Goal: Information Seeking & Learning: Understand process/instructions

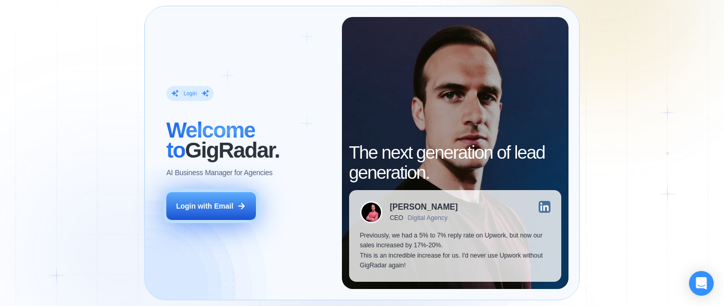
click at [217, 213] on button "Login with Email" at bounding box center [211, 206] width 90 height 28
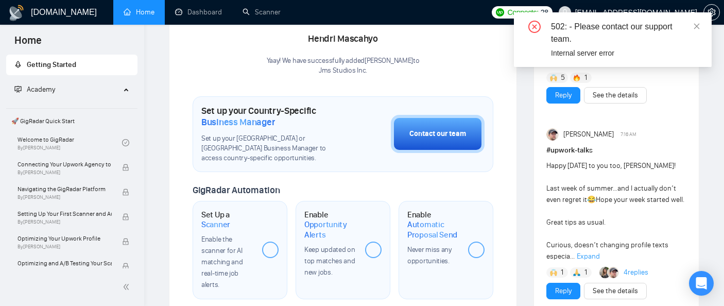
scroll to position [244, 0]
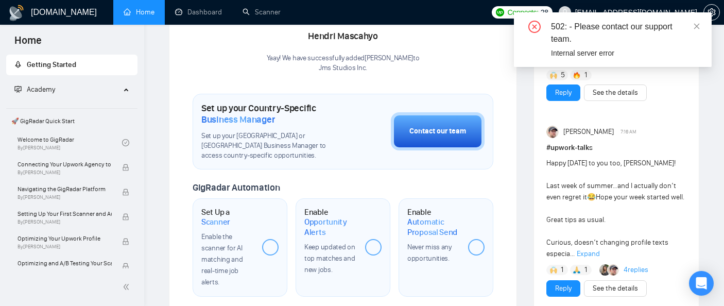
click at [272, 244] on div at bounding box center [270, 247] width 16 height 16
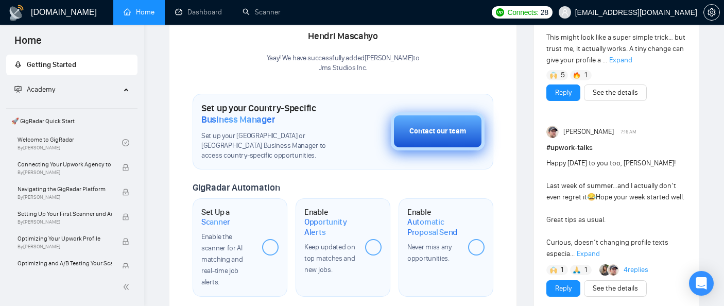
click at [422, 139] on button "Contact our team" at bounding box center [438, 131] width 94 height 38
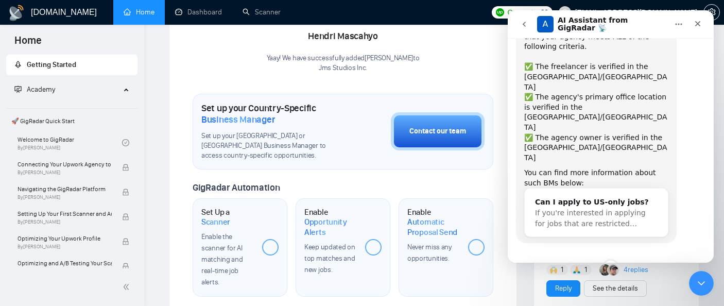
scroll to position [117, 0]
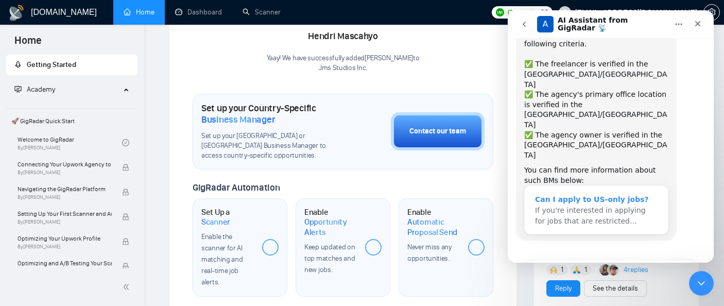
click at [591, 206] on span "If you're interested in applying for jobs that are restricted…" at bounding box center [590, 215] width 111 height 19
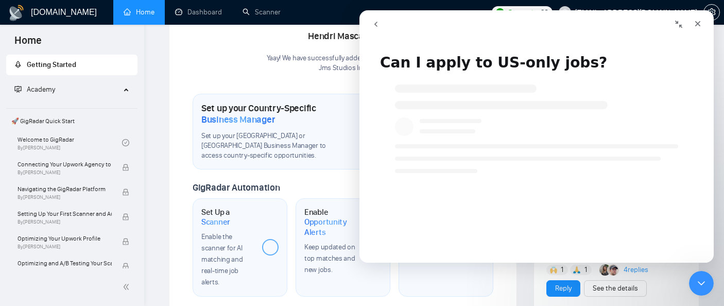
scroll to position [0, 0]
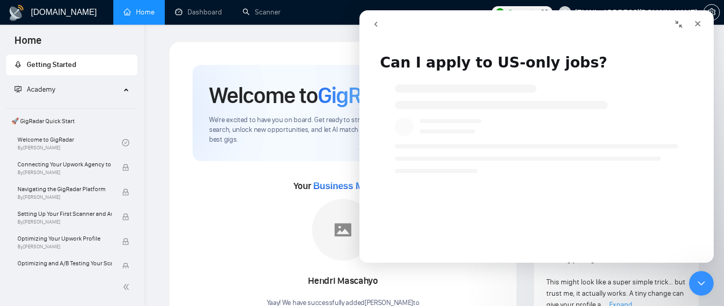
click at [377, 24] on icon "go back" at bounding box center [376, 24] width 8 height 8
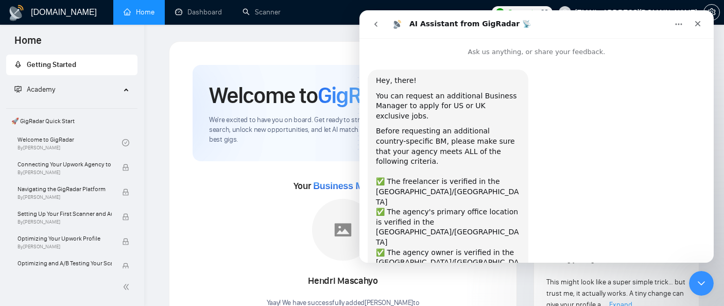
scroll to position [117, 0]
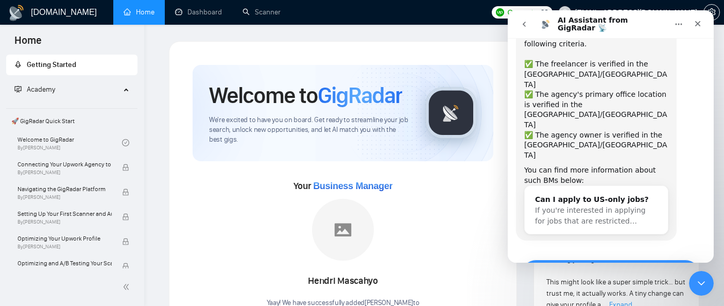
click at [606, 259] on button "Yes, I meet all of the criteria - request a new BM" at bounding box center [610, 274] width 179 height 30
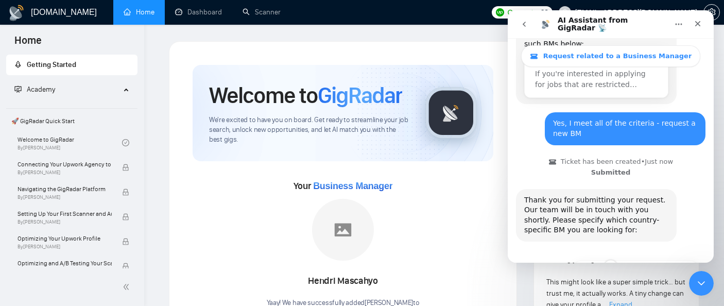
scroll to position [283, 0]
click at [606, 260] on button "🇺🇸 US-based business manager" at bounding box center [635, 270] width 129 height 21
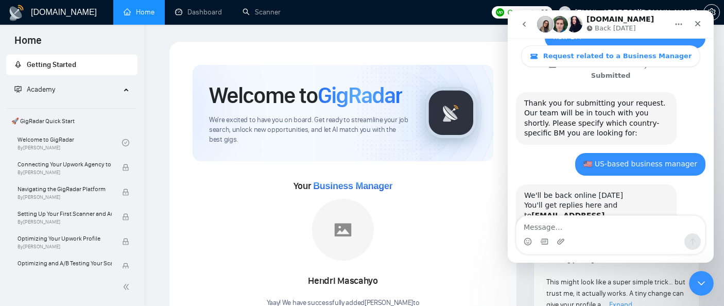
scroll to position [380, 0]
click at [572, 26] on img "Intercom messenger" at bounding box center [574, 24] width 16 height 16
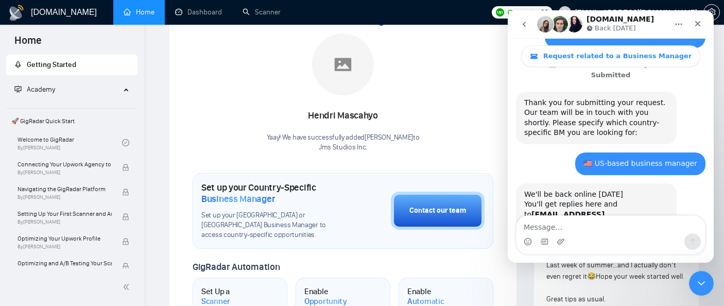
scroll to position [262, 0]
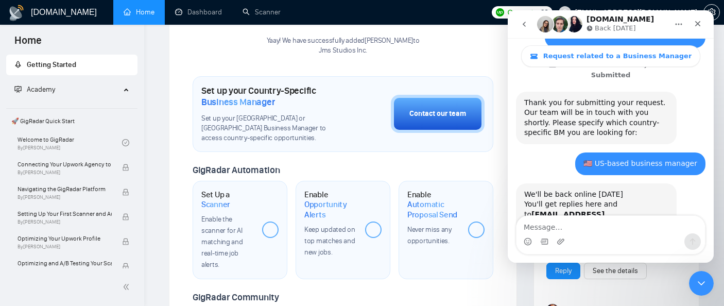
click at [270, 227] on div at bounding box center [270, 229] width 16 height 16
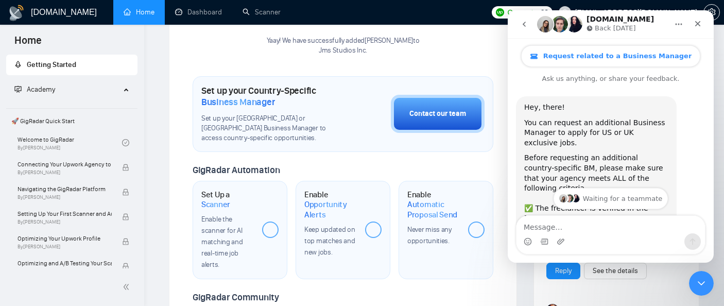
scroll to position [0, 0]
click at [698, 26] on icon "Close" at bounding box center [697, 24] width 8 height 8
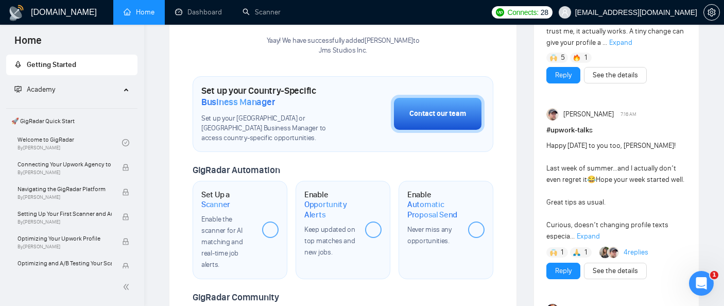
scroll to position [380, 0]
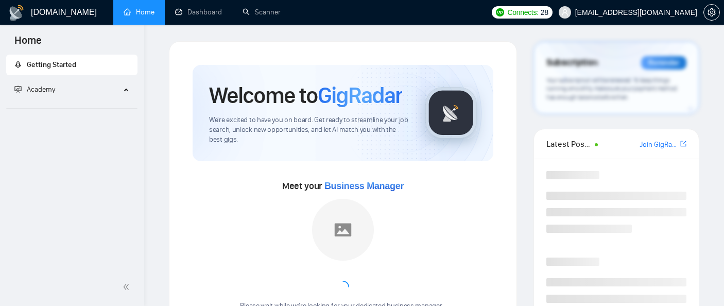
scroll to position [262, 0]
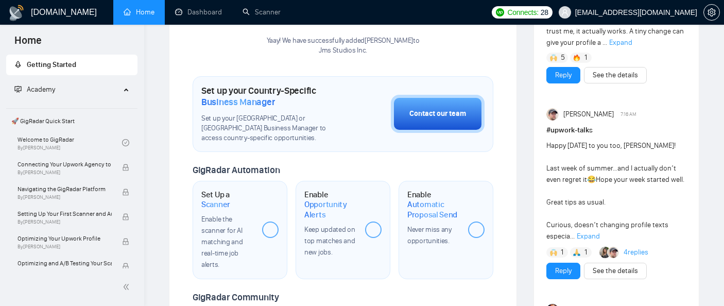
click at [266, 231] on div at bounding box center [270, 229] width 16 height 16
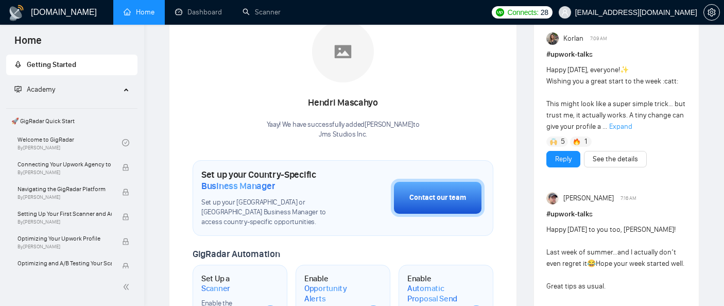
scroll to position [190, 0]
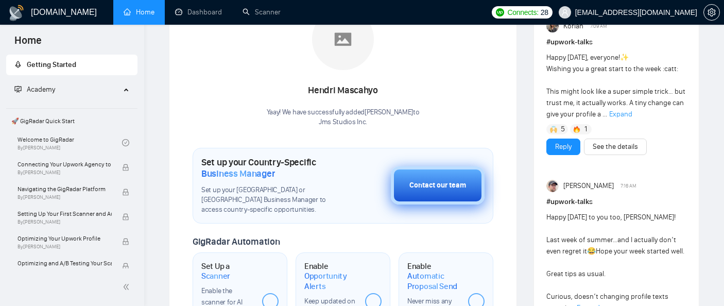
click at [403, 178] on button "Contact our team" at bounding box center [438, 185] width 94 height 38
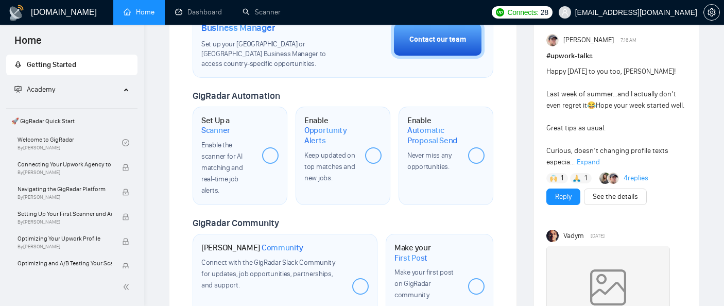
scroll to position [337, 0]
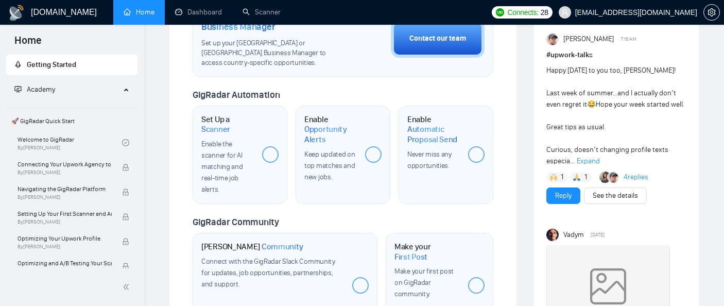
click at [64, 121] on span "🚀 GigRadar Quick Start" at bounding box center [71, 121] width 129 height 21
click at [59, 139] on link "Welcome to GigRadar By Vlad Timinsky" at bounding box center [69, 142] width 104 height 23
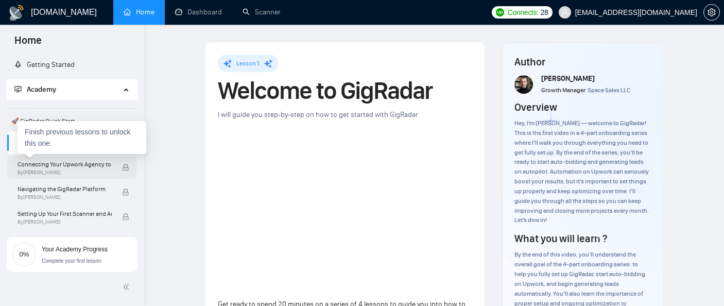
click at [71, 167] on span "Connecting Your Upwork Agency to GigRadar" at bounding box center [64, 164] width 94 height 10
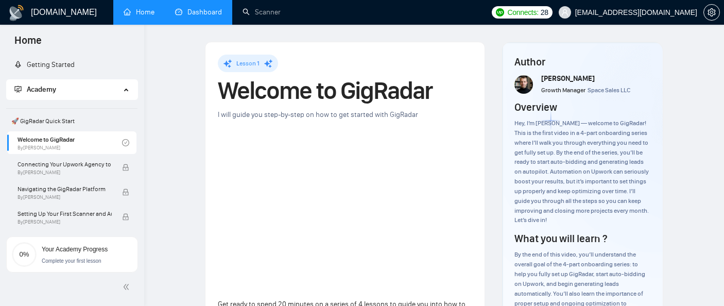
click at [202, 14] on link "Dashboard" at bounding box center [198, 12] width 47 height 9
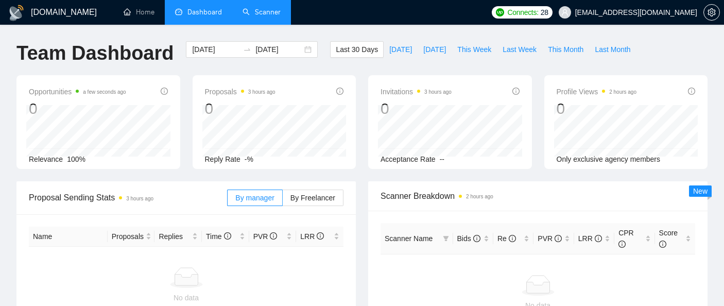
click at [258, 16] on link "Scanner" at bounding box center [261, 12] width 38 height 9
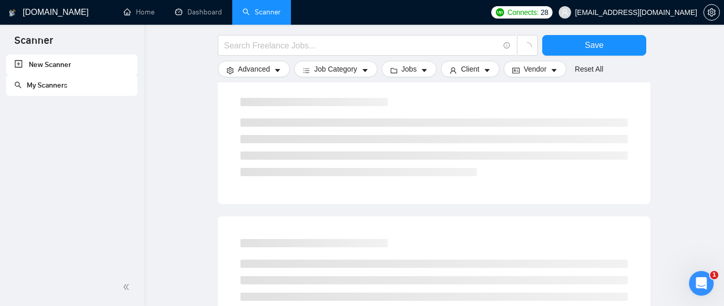
scroll to position [110, 0]
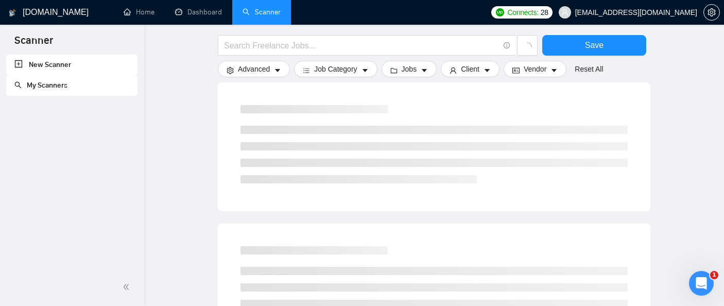
click at [61, 67] on link "New Scanner" at bounding box center [71, 65] width 115 height 21
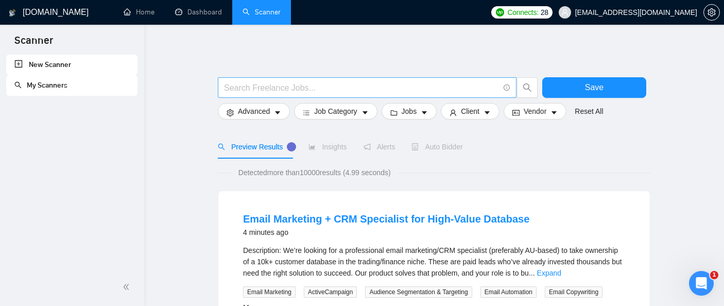
click at [445, 85] on input "text" at bounding box center [361, 87] width 275 height 13
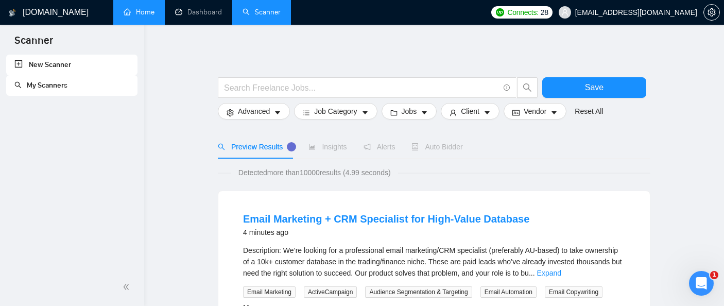
click at [138, 15] on link "Home" at bounding box center [139, 12] width 31 height 9
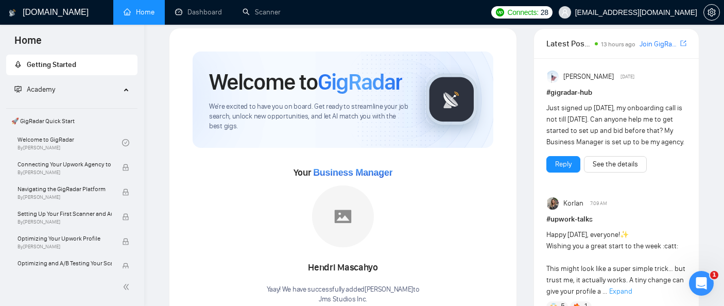
scroll to position [14, 0]
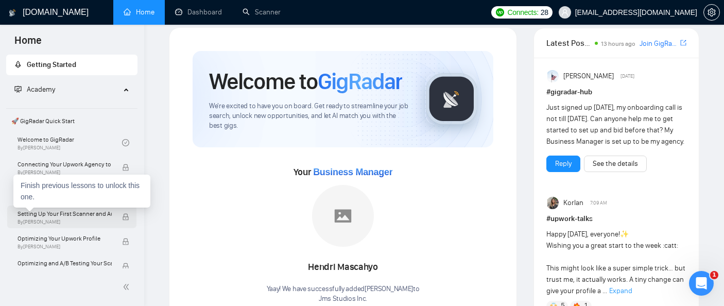
click at [81, 214] on span "Setting Up Your First Scanner and Auto-Bidder" at bounding box center [64, 213] width 94 height 10
click at [80, 218] on span "Setting Up Your First Scanner and Auto-Bidder" at bounding box center [64, 213] width 94 height 10
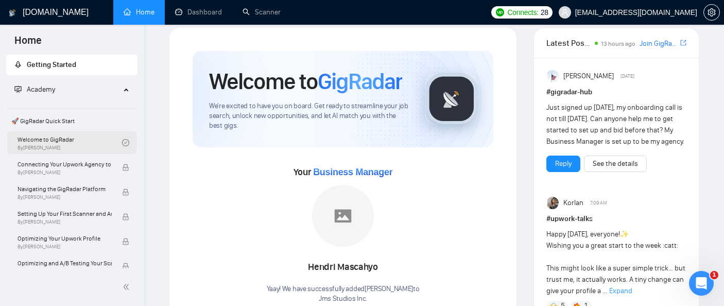
click at [83, 141] on link "Welcome to GigRadar By Vlad Timinsky" at bounding box center [69, 142] width 104 height 23
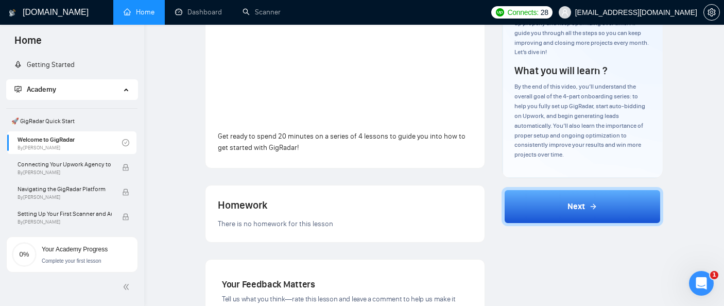
scroll to position [178, 0]
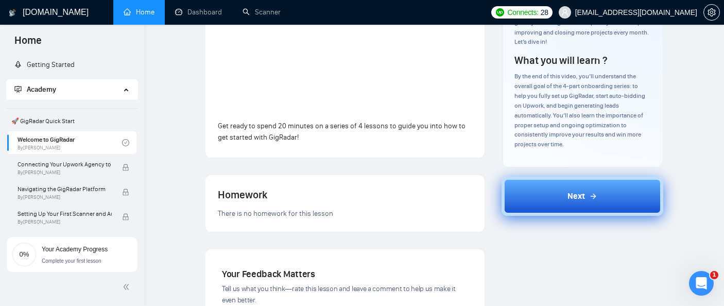
click at [550, 202] on button "Next" at bounding box center [582, 196] width 162 height 39
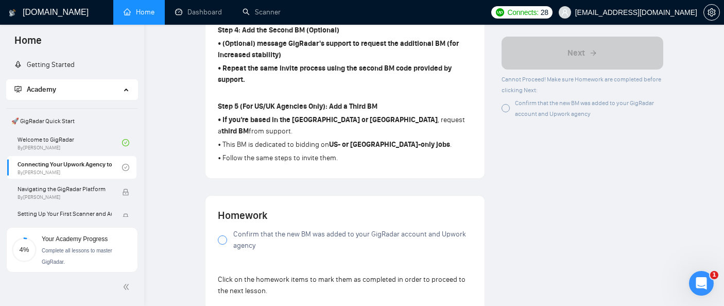
scroll to position [744, 0]
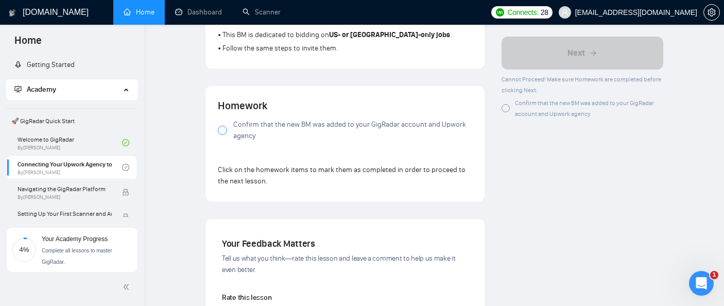
click at [327, 119] on span "Confirm that the new BM was added to your GigRadar account and Upwork agency" at bounding box center [352, 130] width 239 height 23
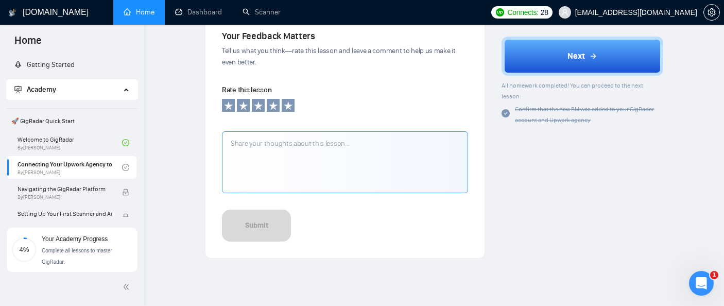
scroll to position [953, 0]
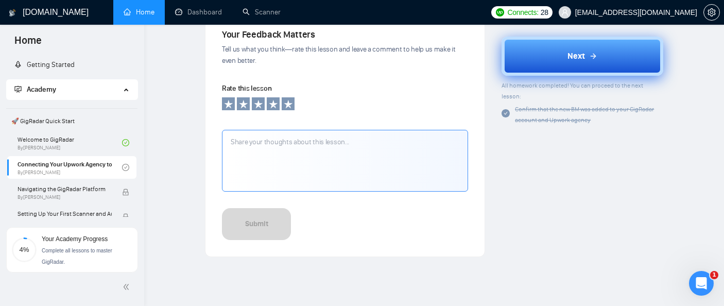
click at [541, 64] on button "Next" at bounding box center [582, 55] width 162 height 39
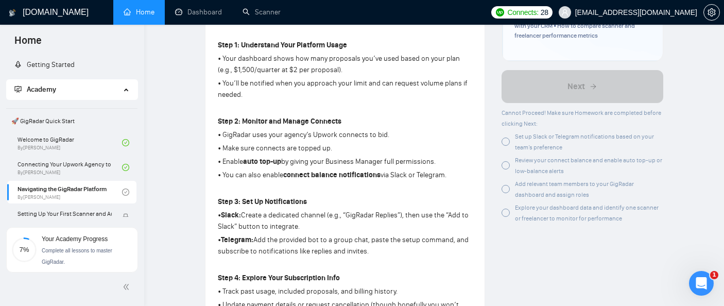
scroll to position [295, 0]
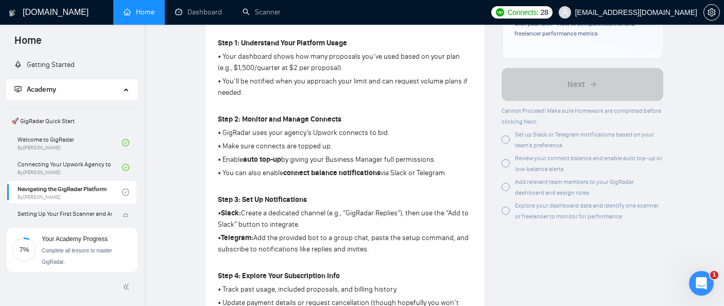
click at [265, 129] on p "• GigRadar uses your agency’s Upwork connects to bid." at bounding box center [345, 132] width 254 height 11
copy p "• GigRadar uses your agency’s Upwork connects to bid."
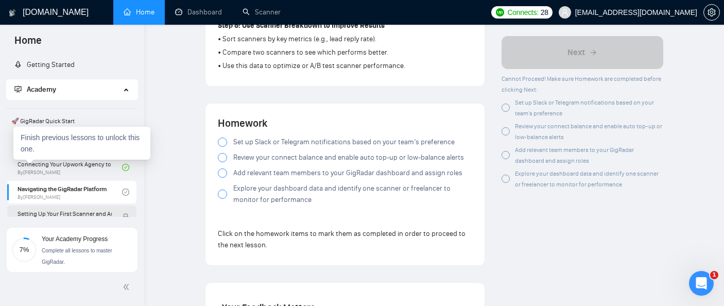
scroll to position [881, 0]
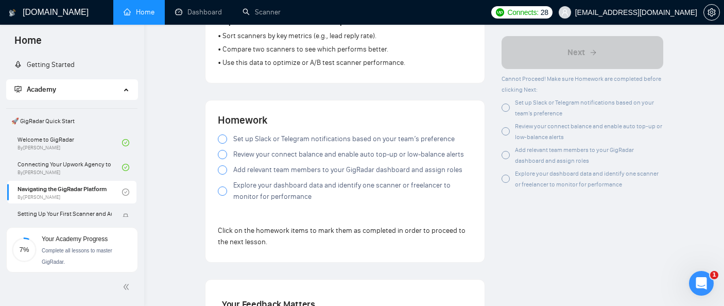
click at [265, 160] on span "Review your connect balance and enable auto top-up or low-balance alerts" at bounding box center [348, 154] width 231 height 11
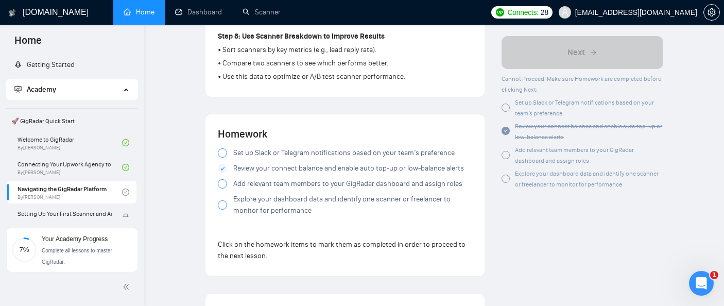
scroll to position [901, 0]
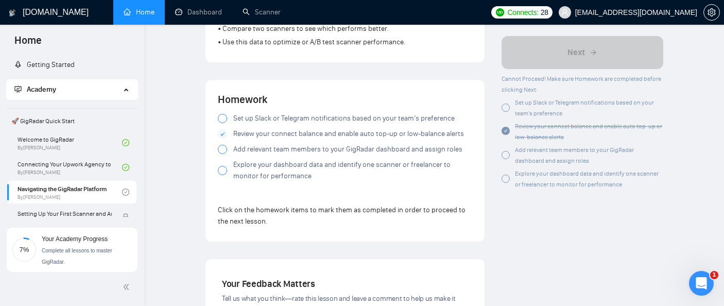
click at [222, 123] on div at bounding box center [222, 118] width 9 height 9
click at [222, 154] on div at bounding box center [222, 149] width 9 height 9
click at [224, 170] on span at bounding box center [222, 170] width 9 height 9
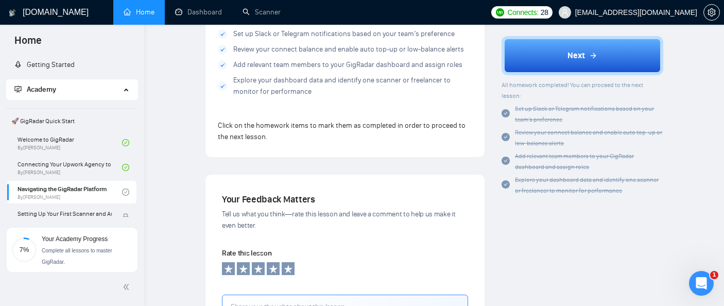
scroll to position [1025, 0]
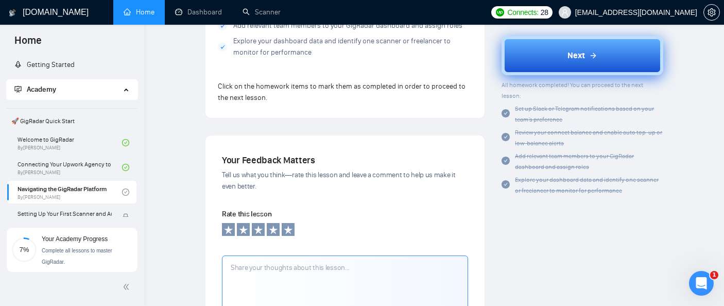
click at [518, 50] on button "Next" at bounding box center [582, 55] width 162 height 39
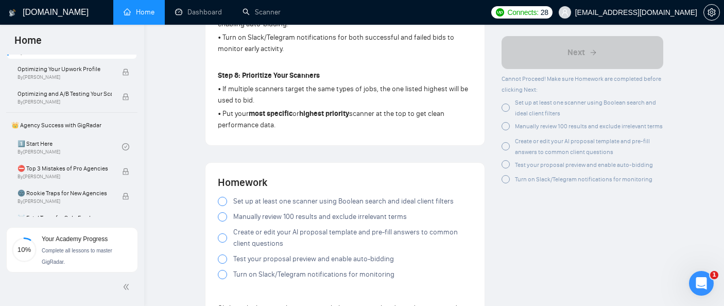
scroll to position [236, 0]
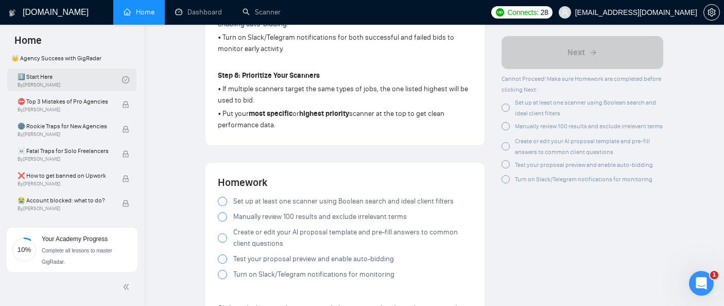
click at [90, 81] on link "1️⃣ Start Here By Vadym Ovcharenko" at bounding box center [69, 79] width 104 height 23
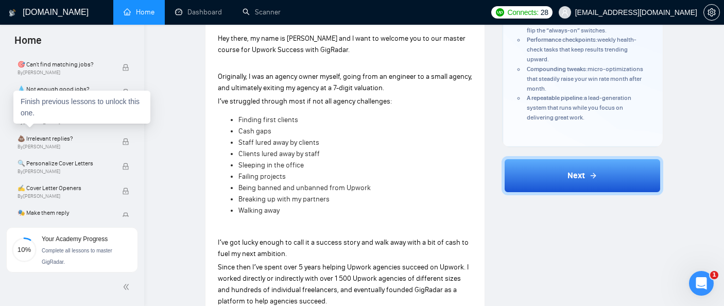
scroll to position [679, 0]
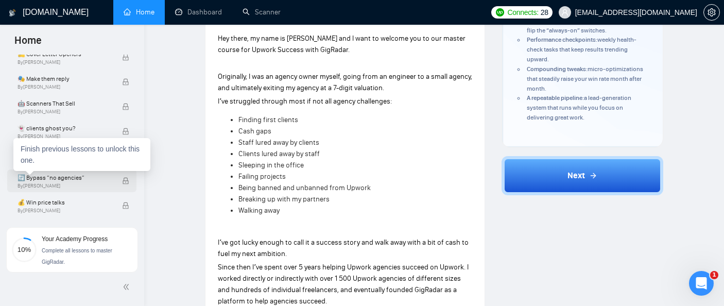
click at [98, 184] on span "By Tamara Levit" at bounding box center [64, 186] width 94 height 6
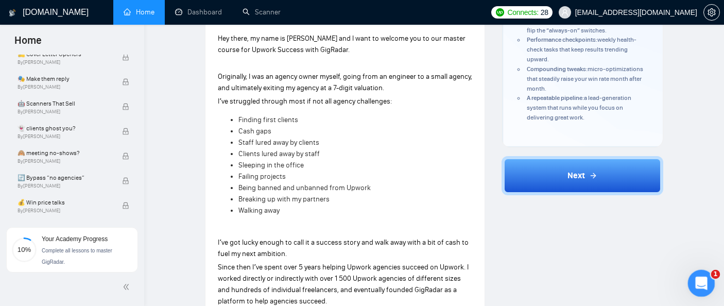
click at [696, 288] on div "Open Intercom Messenger" at bounding box center [699, 282] width 34 height 34
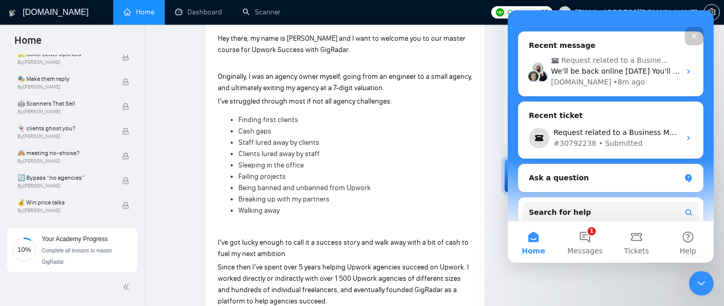
scroll to position [248, 0]
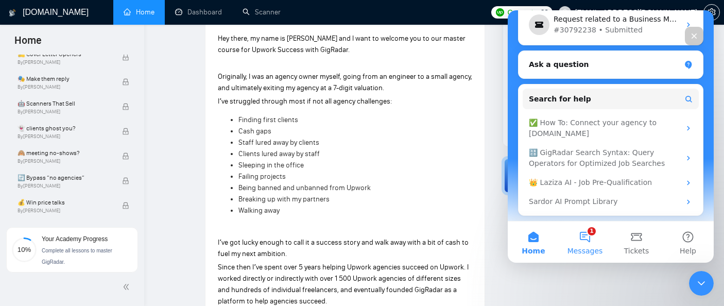
click at [584, 238] on button "1 Messages" at bounding box center [584, 241] width 51 height 41
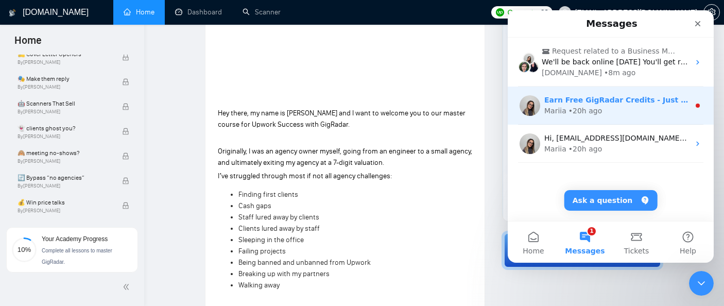
scroll to position [182, 0]
